Goal: Task Accomplishment & Management: Use online tool/utility

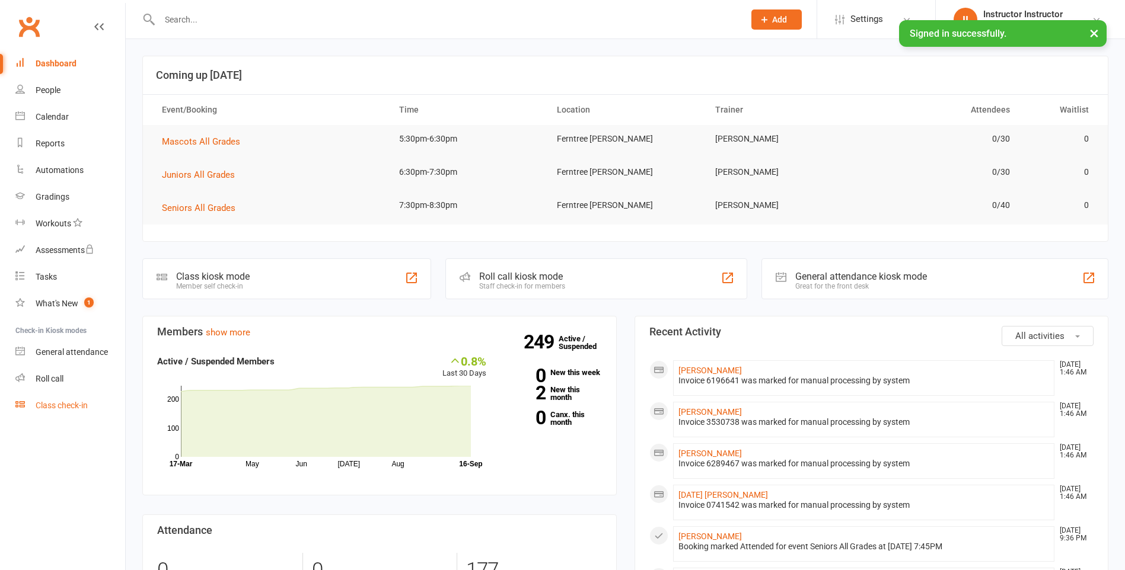
click at [62, 408] on div "Class check-in" at bounding box center [62, 405] width 52 height 9
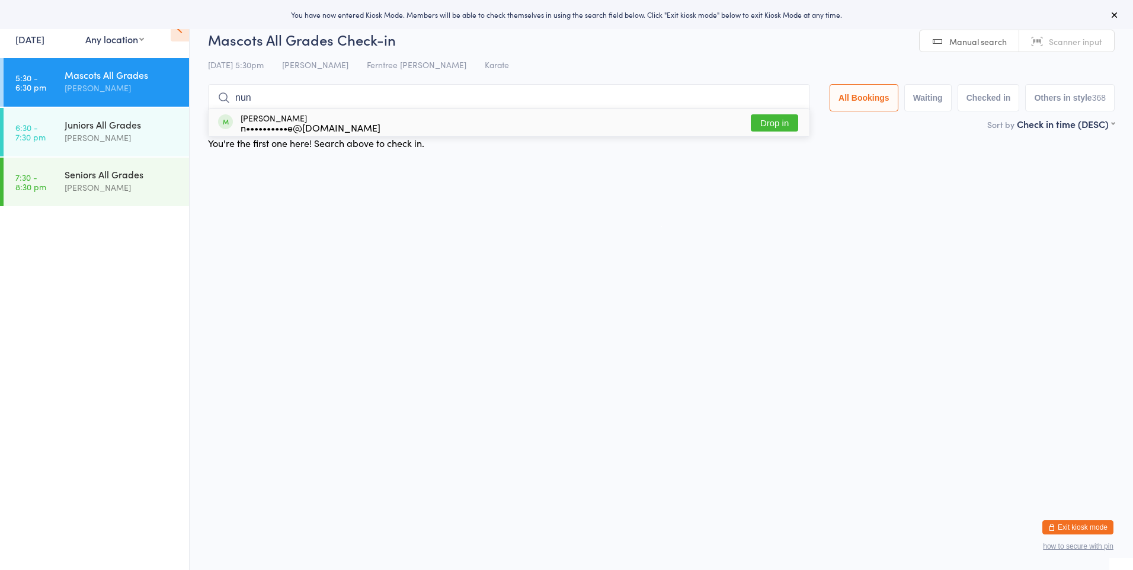
type input "nun"
click at [289, 120] on div "Natalie Nunan n••••••••••e@gmail.com" at bounding box center [311, 122] width 140 height 19
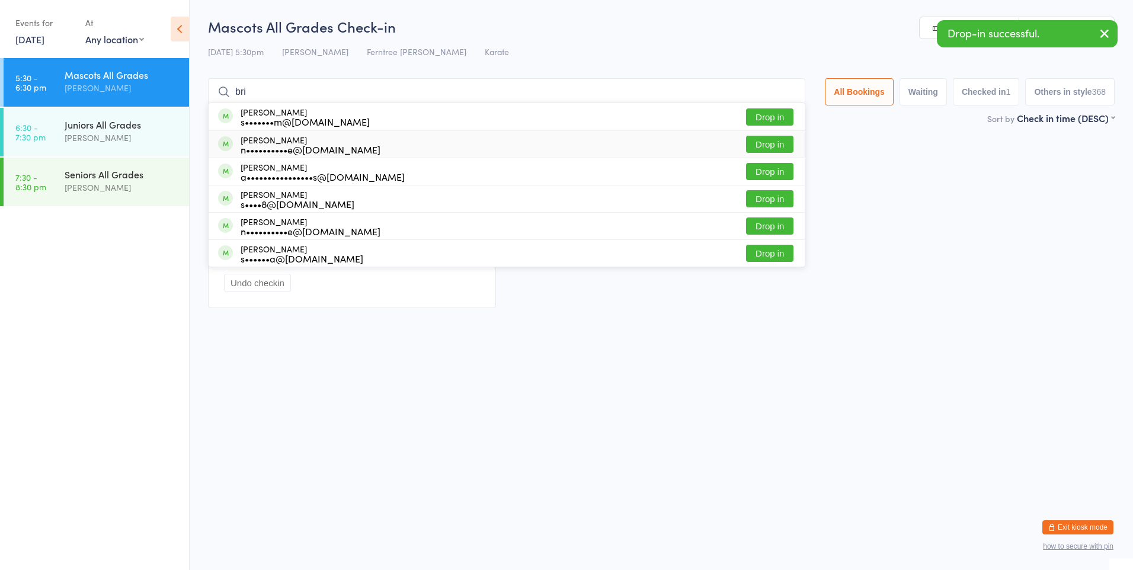
type input "bri"
click at [312, 140] on div "Ellie Briggs n••••••••••e@gmail.com" at bounding box center [311, 144] width 140 height 19
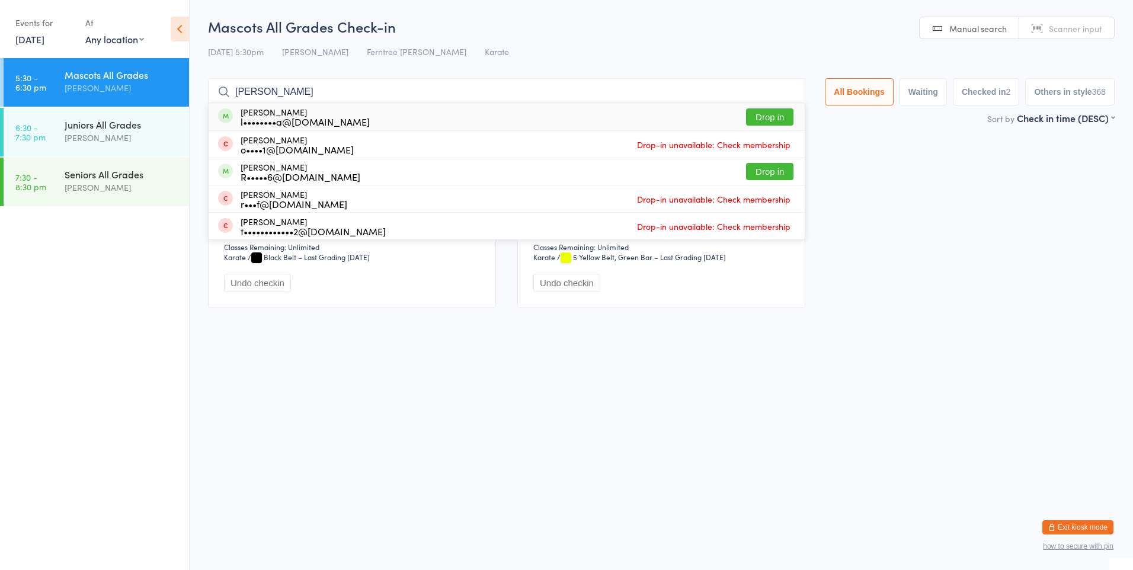
type input "robb"
click at [771, 116] on button "Drop in" at bounding box center [769, 116] width 47 height 17
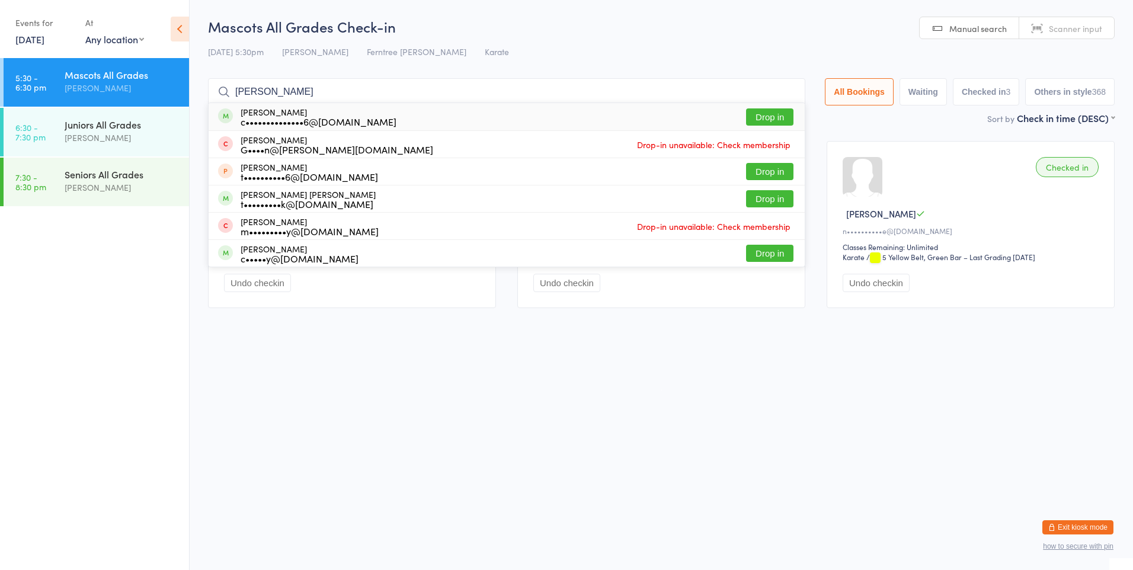
type input "henry"
click at [771, 119] on button "Drop in" at bounding box center [769, 116] width 47 height 17
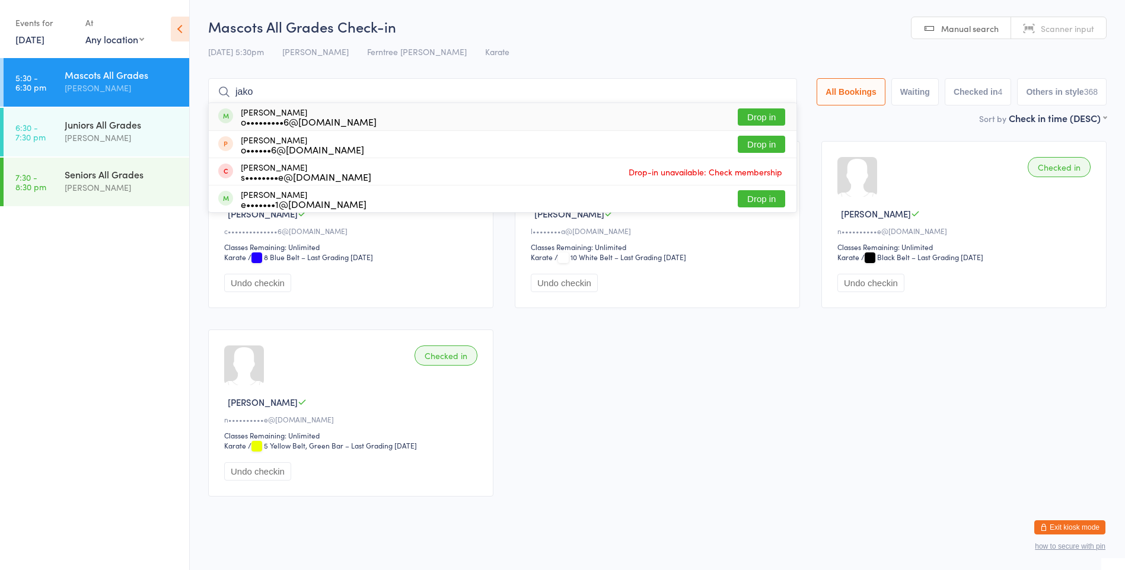
type input "jako"
click at [761, 122] on button "Drop in" at bounding box center [760, 116] width 47 height 17
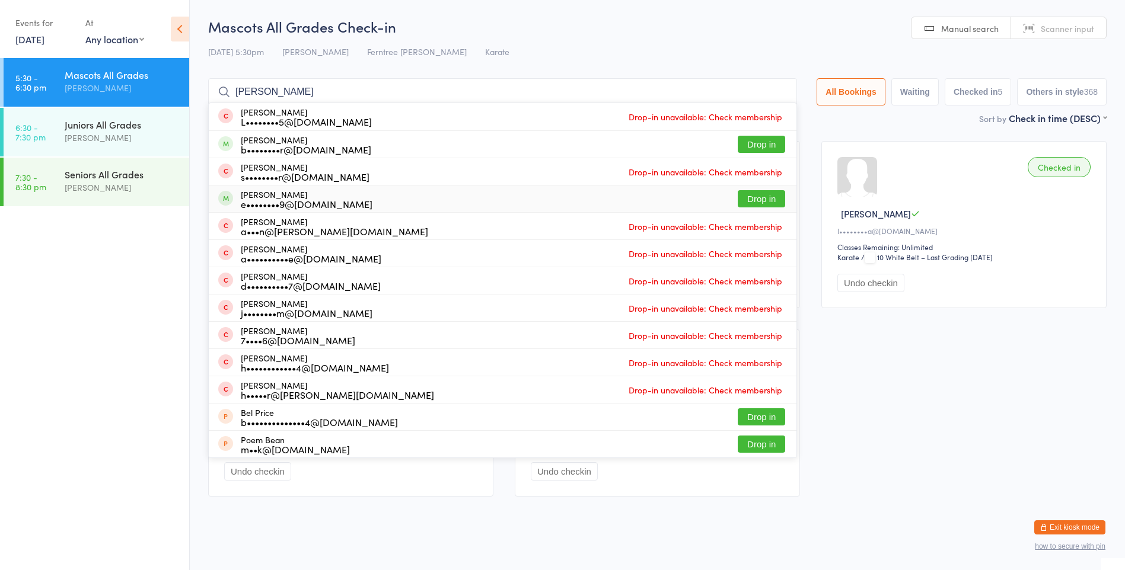
type input "benj"
click at [760, 202] on button "Drop in" at bounding box center [760, 198] width 47 height 17
